Goal: Navigation & Orientation: Find specific page/section

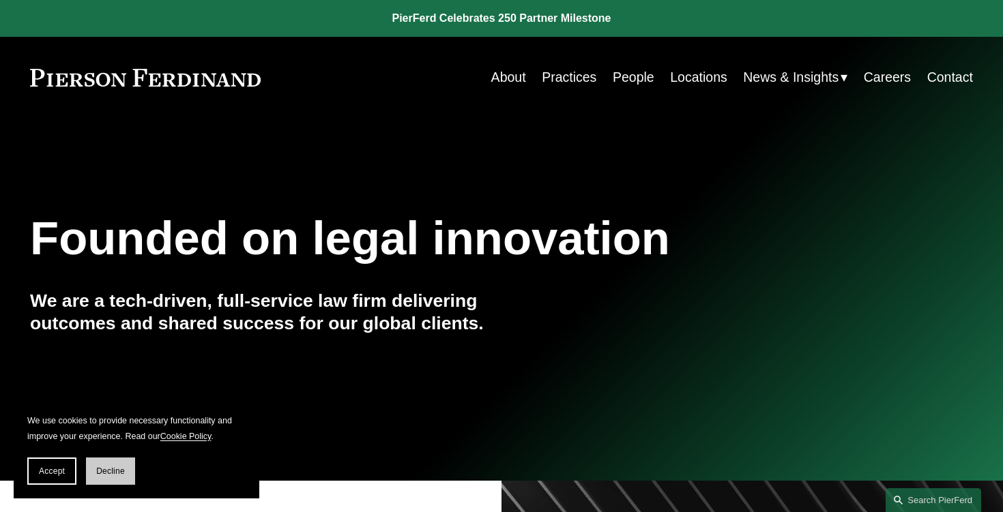
click at [105, 473] on span "Decline" at bounding box center [110, 472] width 29 height 10
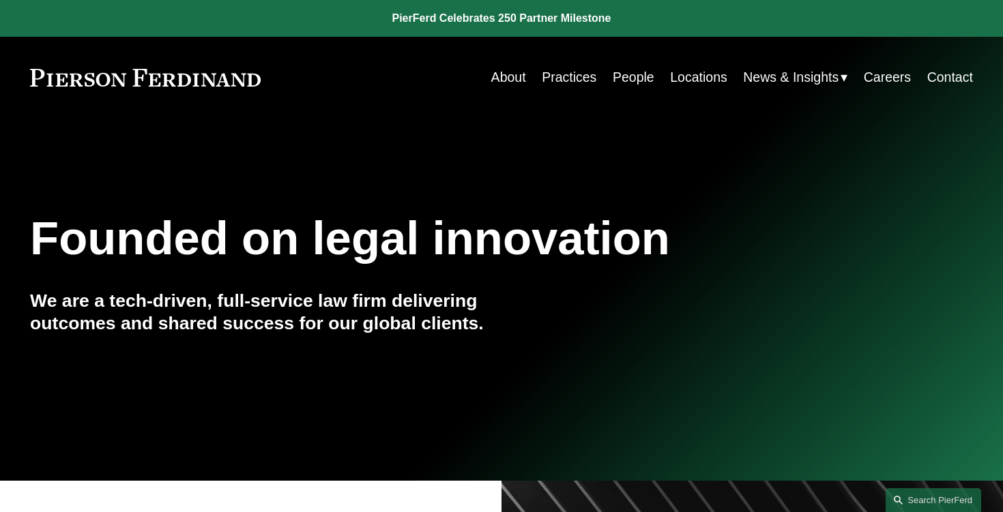
click at [529, 298] on div "Founded on legal innovation We are a tech-driven, full-service law firm deliver…" at bounding box center [501, 300] width 1003 height 182
click at [570, 79] on link "Practices" at bounding box center [569, 77] width 55 height 27
